Goal: Transaction & Acquisition: Subscribe to service/newsletter

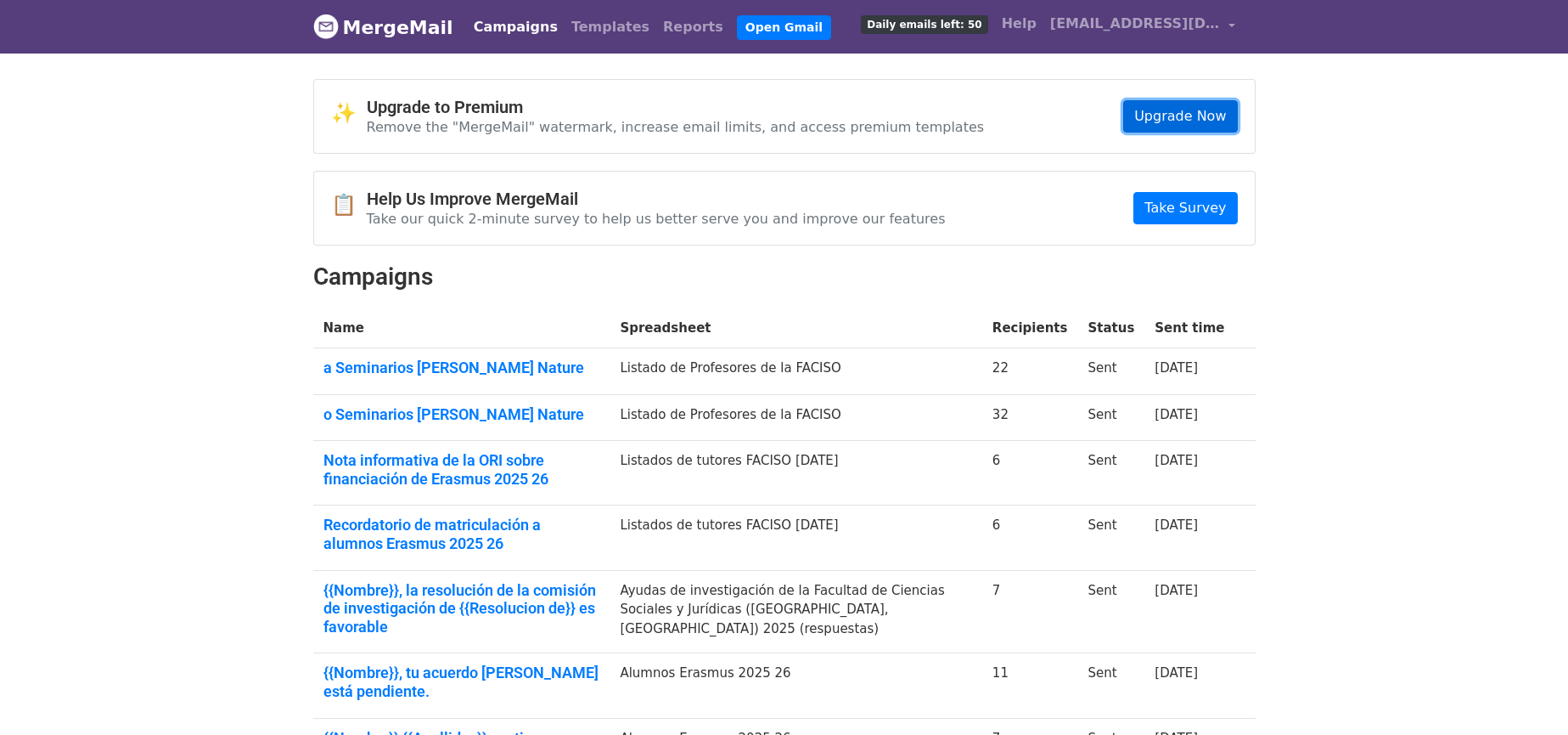
click at [1206, 113] on link "Upgrade Now" at bounding box center [1180, 116] width 114 height 32
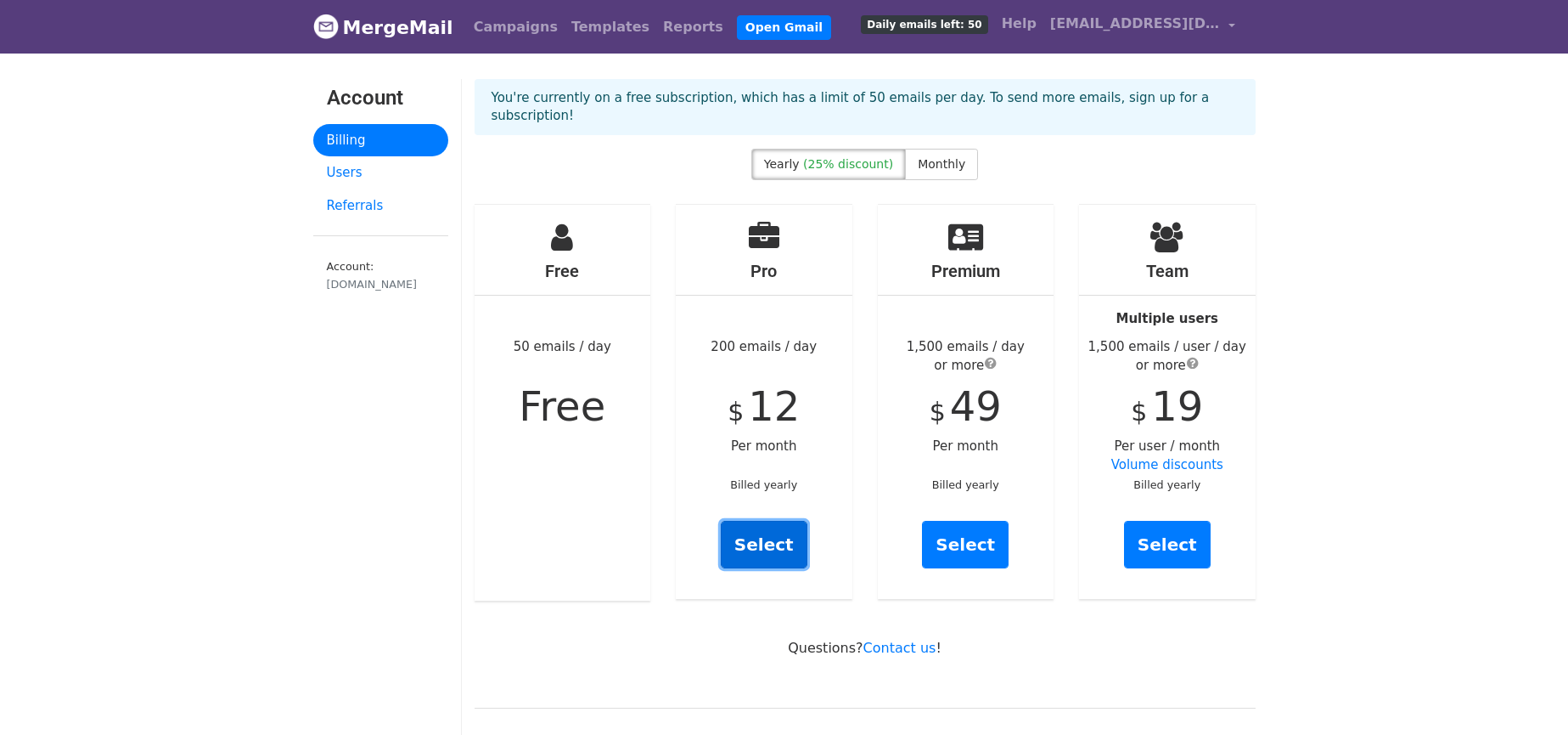
click at [768, 524] on link "Select" at bounding box center [764, 544] width 87 height 48
